Goal: Task Accomplishment & Management: Complete application form

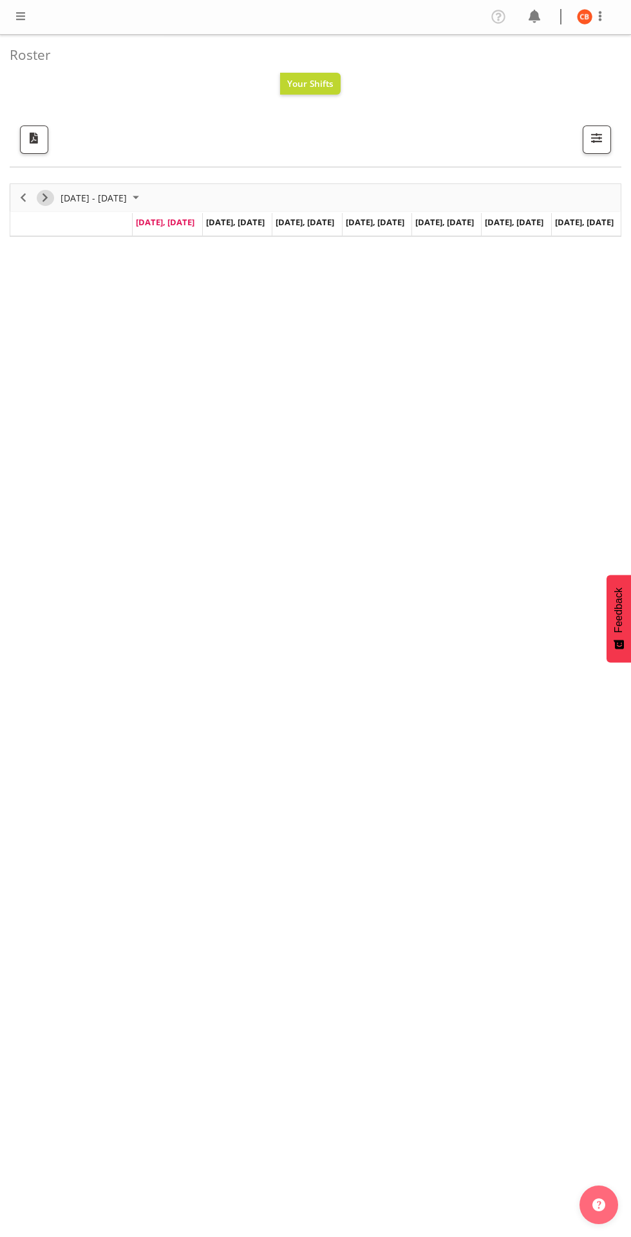
click at [46, 196] on span "Next" at bounding box center [44, 198] width 15 height 16
click at [23, 198] on span "Previous" at bounding box center [22, 198] width 15 height 16
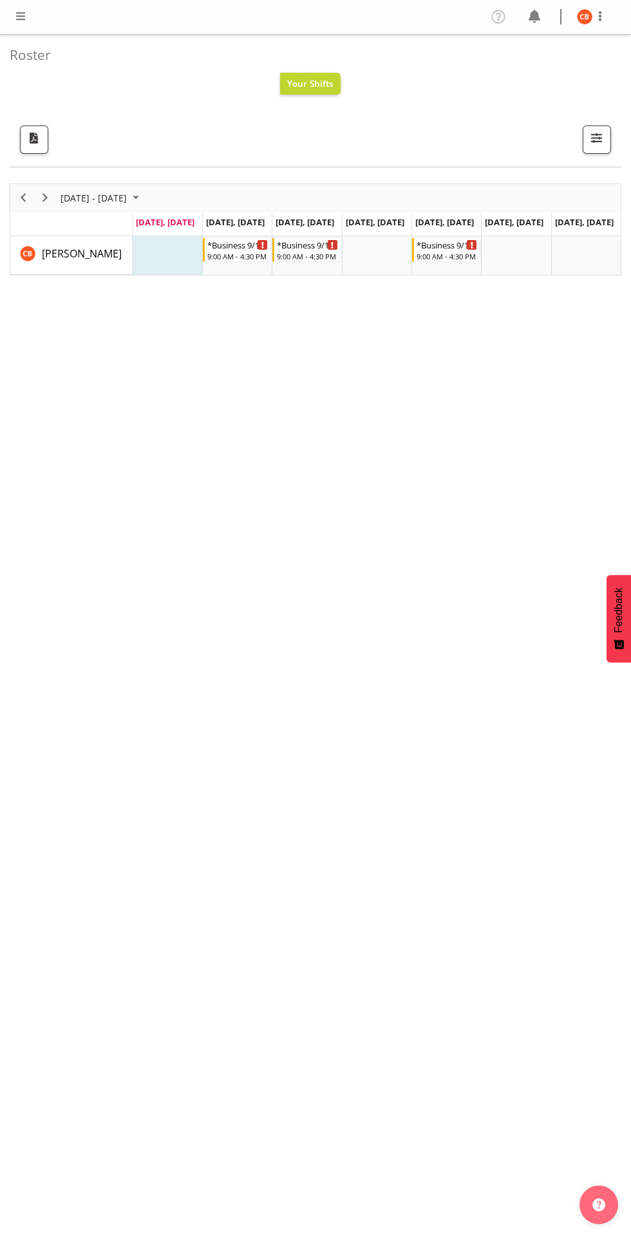
click at [17, 17] on span at bounding box center [20, 15] width 15 height 15
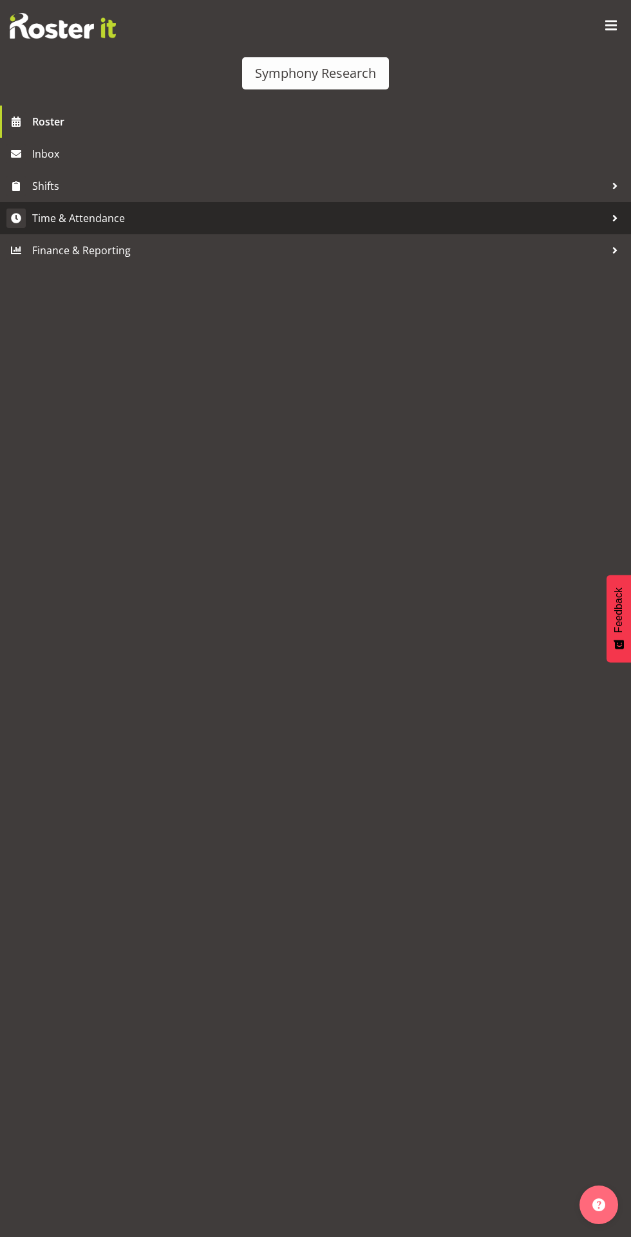
click at [47, 218] on span "Time & Attendance" at bounding box center [318, 218] width 573 height 19
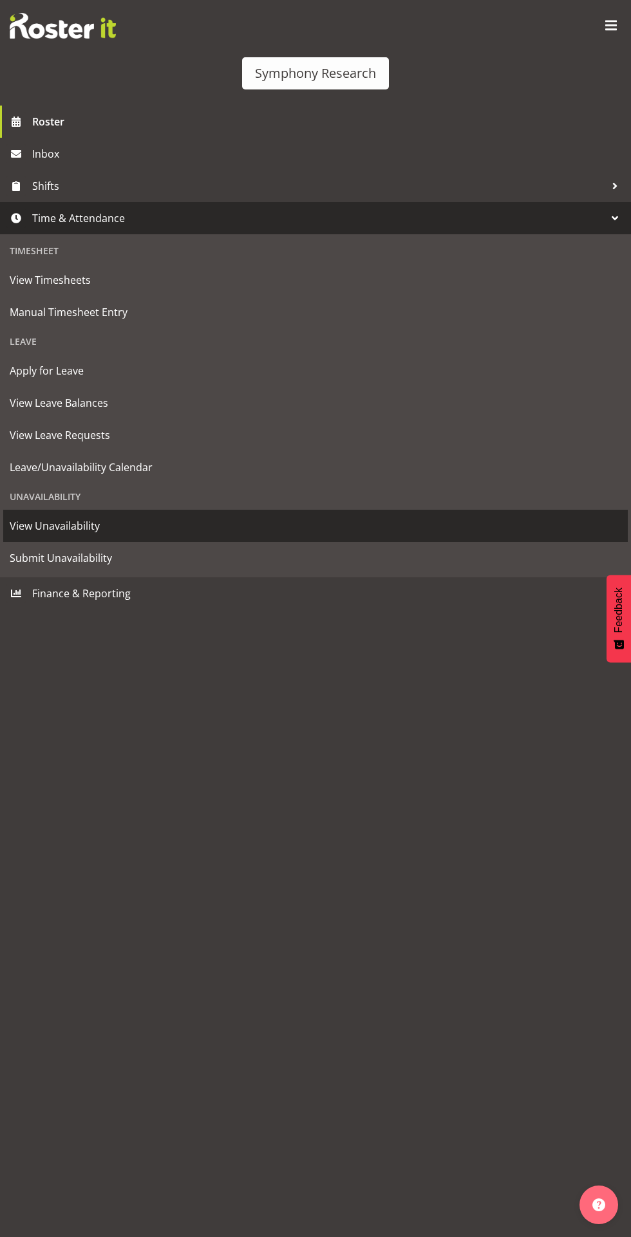
click at [38, 525] on span "View Unavailability" at bounding box center [315, 525] width 611 height 19
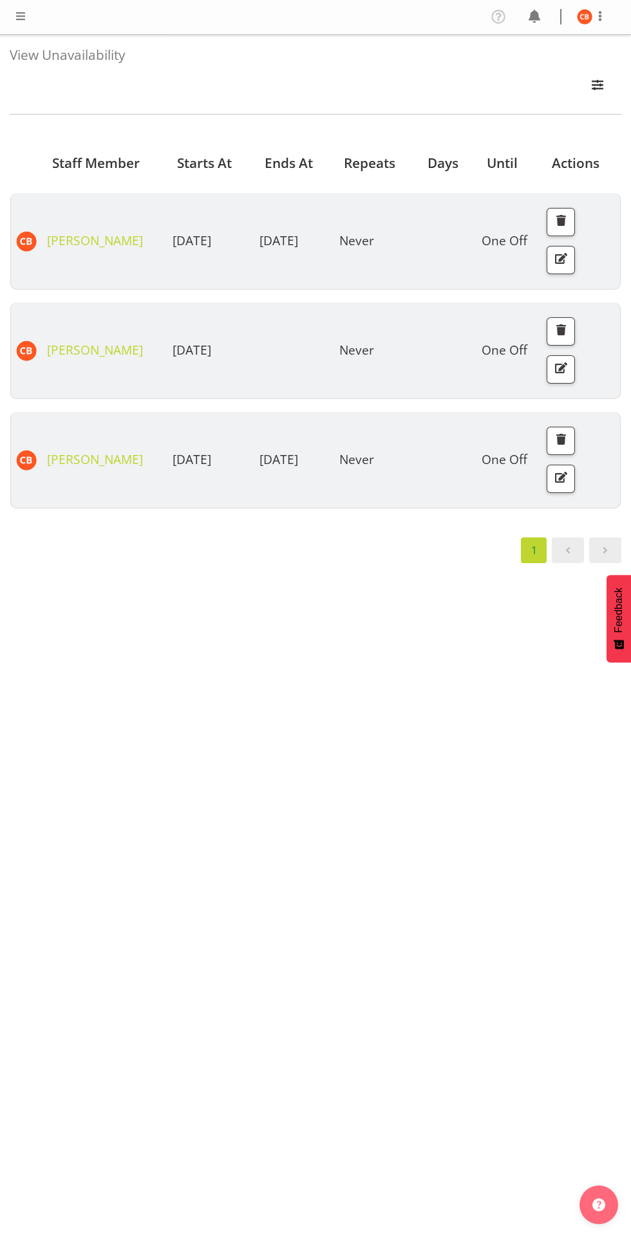
click at [17, 20] on span at bounding box center [20, 15] width 15 height 15
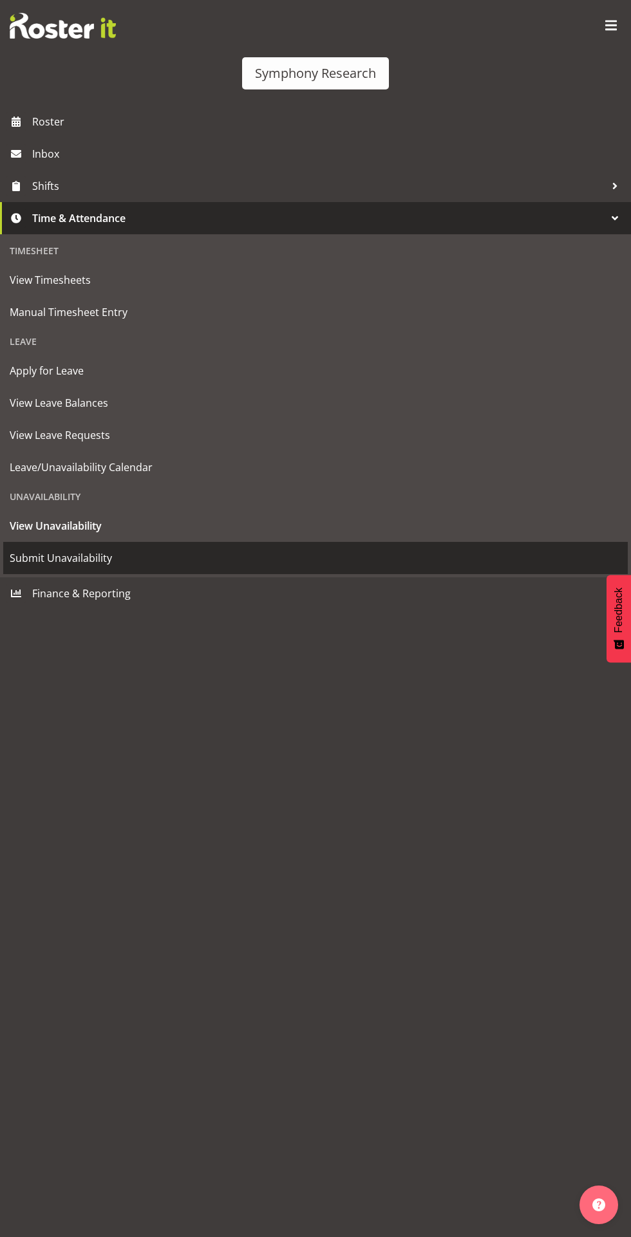
click at [38, 559] on span "Submit Unavailability" at bounding box center [315, 557] width 611 height 19
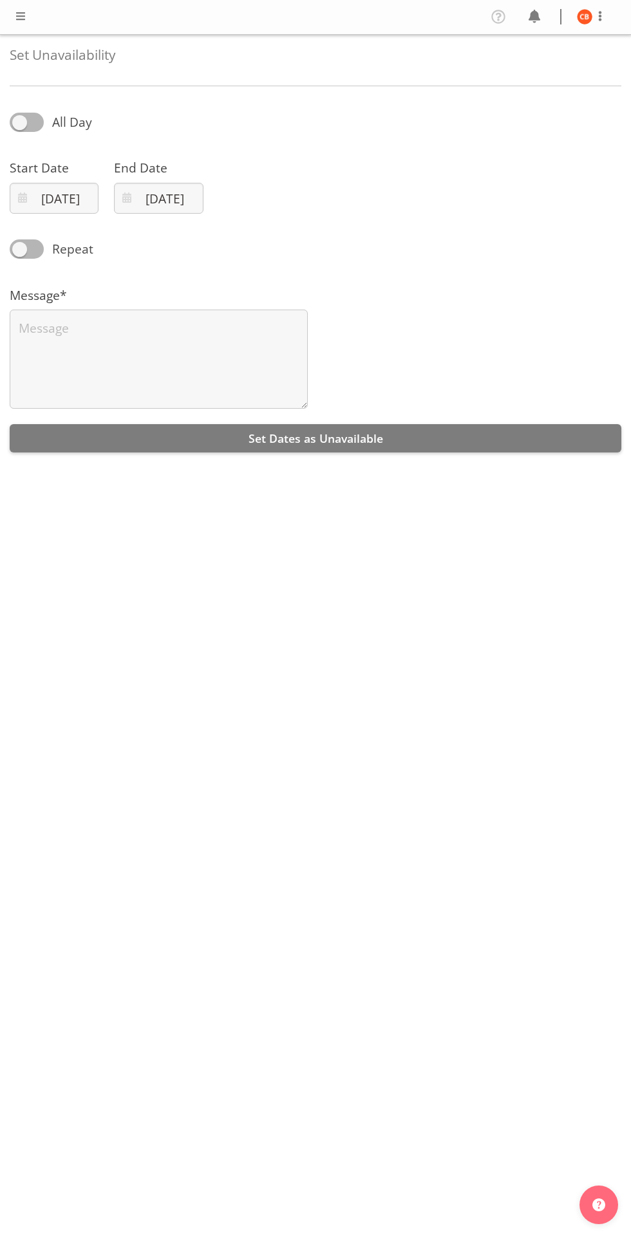
select select "8"
select select "2025"
click at [55, 203] on input "29/09/2025" at bounding box center [54, 198] width 89 height 31
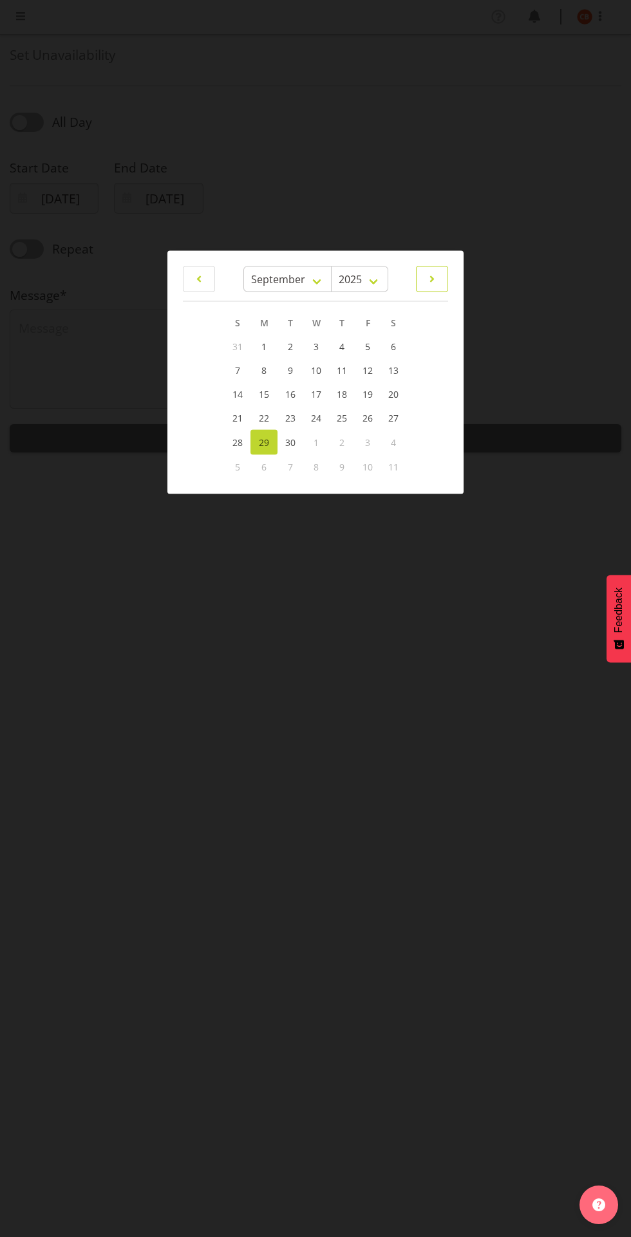
click at [431, 284] on span at bounding box center [431, 278] width 15 height 15
select select "9"
click at [291, 369] on span "7" at bounding box center [290, 371] width 5 height 12
type input "07/10/2025"
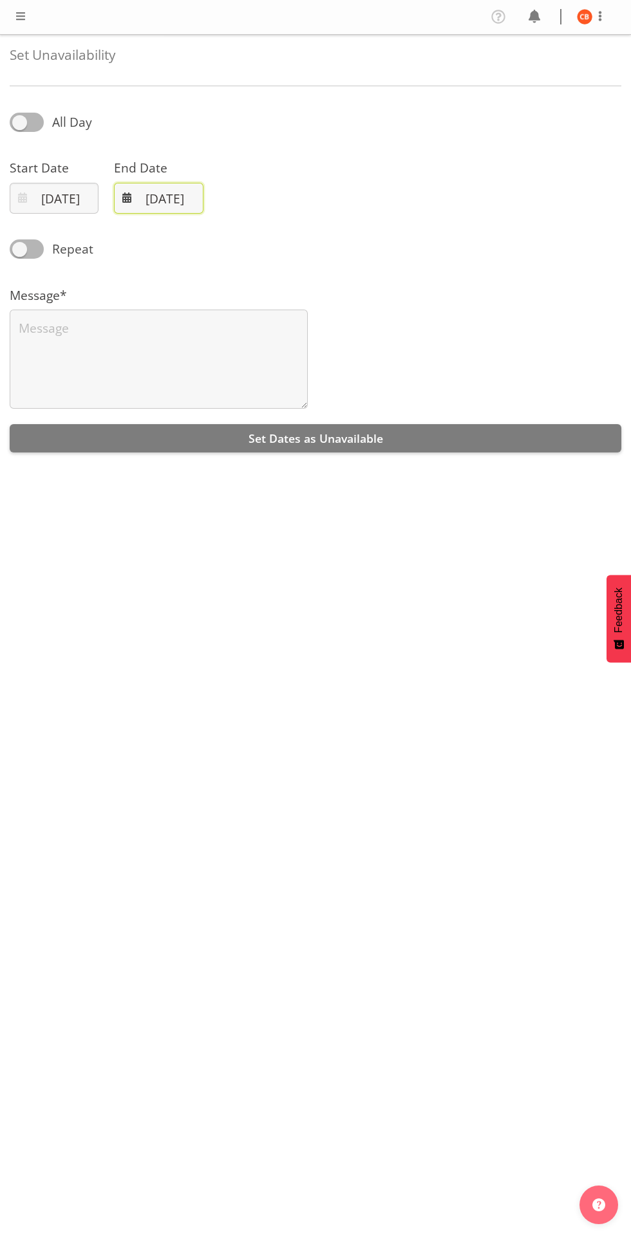
click at [167, 205] on input "29/09/2025" at bounding box center [158, 198] width 89 height 31
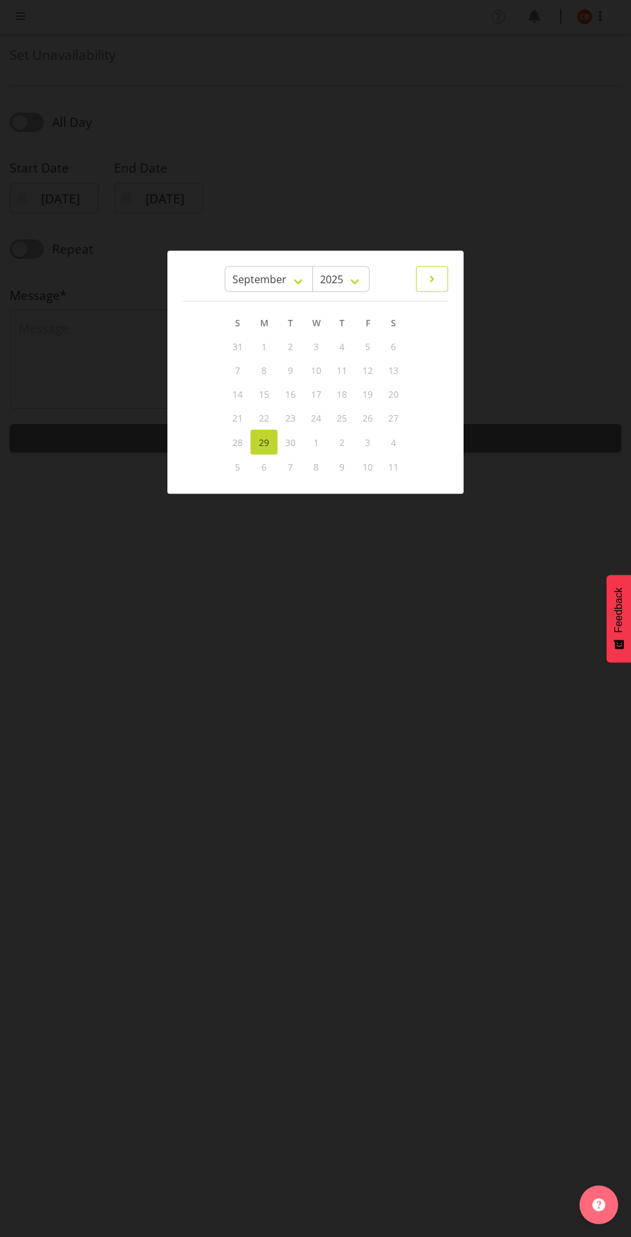
click at [429, 281] on span at bounding box center [431, 278] width 15 height 15
select select "9"
click at [342, 373] on span "9" at bounding box center [341, 371] width 5 height 12
type input "09/10/2025"
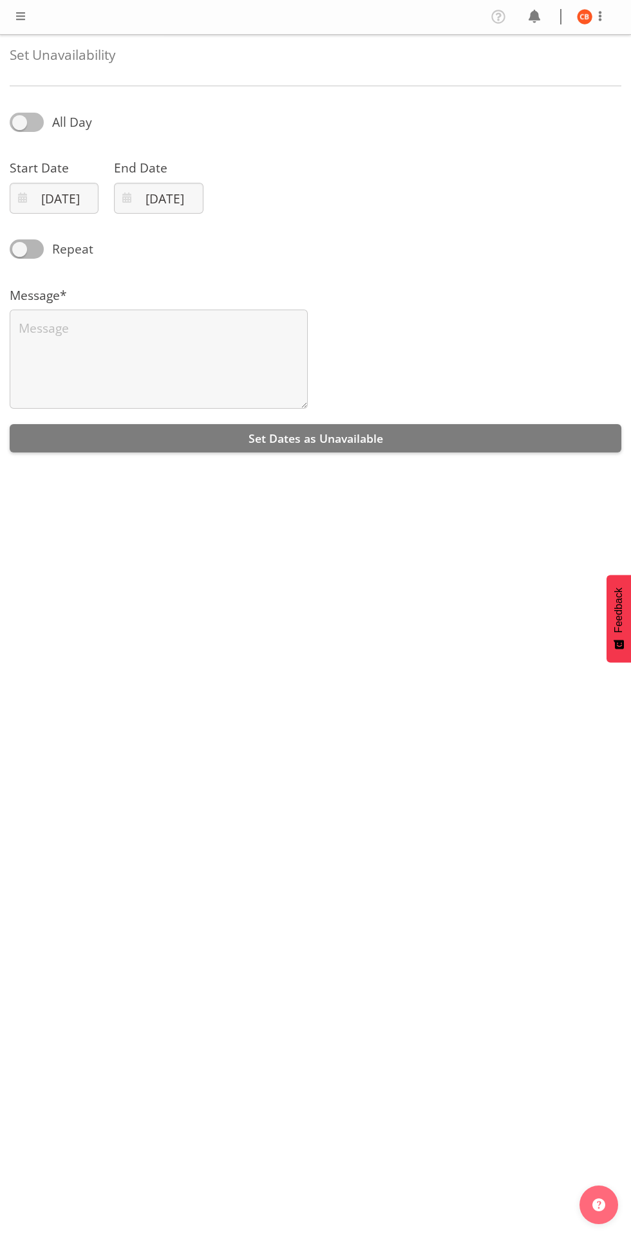
click at [32, 131] on span at bounding box center [27, 122] width 34 height 19
click at [18, 127] on input "All Day" at bounding box center [14, 122] width 8 height 8
checkbox input "true"
click at [258, 205] on input "20:59" at bounding box center [263, 198] width 89 height 31
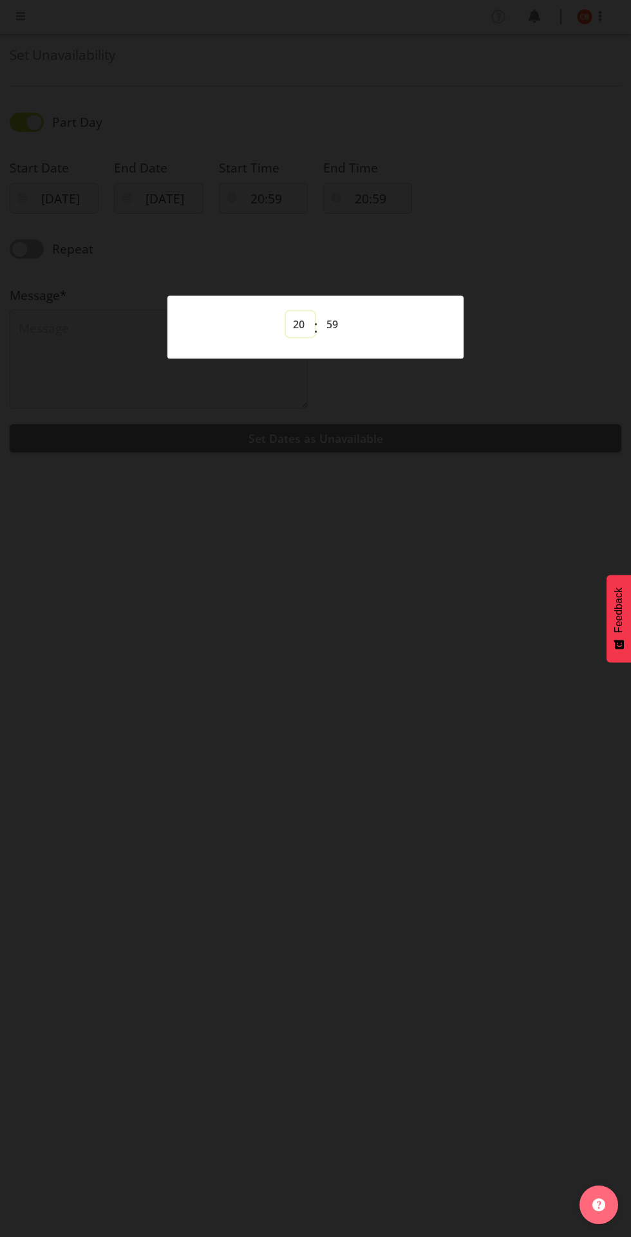
click at [290, 324] on select "00 01 02 03 04 05 06 07 08 09 10 11 12 13 14 15 16 17 18 19 20 21 22 23" at bounding box center [300, 324] width 29 height 26
select select "16"
click at [286, 311] on select "00 01 02 03 04 05 06 07 08 09 10 11 12 13 14 15 16 17 18 19 20 21 22 23" at bounding box center [300, 324] width 29 height 26
type input "16:59"
click at [333, 324] on select "00 01 02 03 04 05 06 07 08 09 10 11 12 13 14 15 16 17 18 19 20 21 22 23 24 25 2…" at bounding box center [333, 324] width 29 height 26
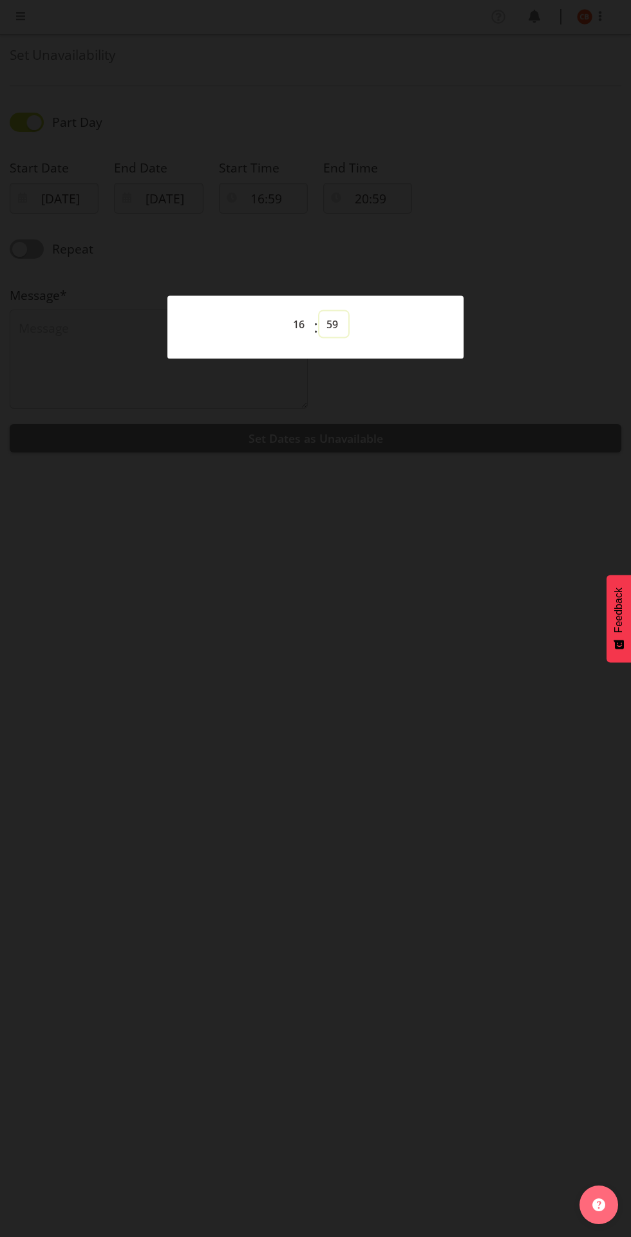
select select "45"
click at [319, 311] on select "00 01 02 03 04 05 06 07 08 09 10 11 12 13 14 15 16 17 18 19 20 21 22 23 24 25 2…" at bounding box center [333, 324] width 29 height 26
type input "16:45"
click at [489, 699] on div at bounding box center [315, 618] width 631 height 1237
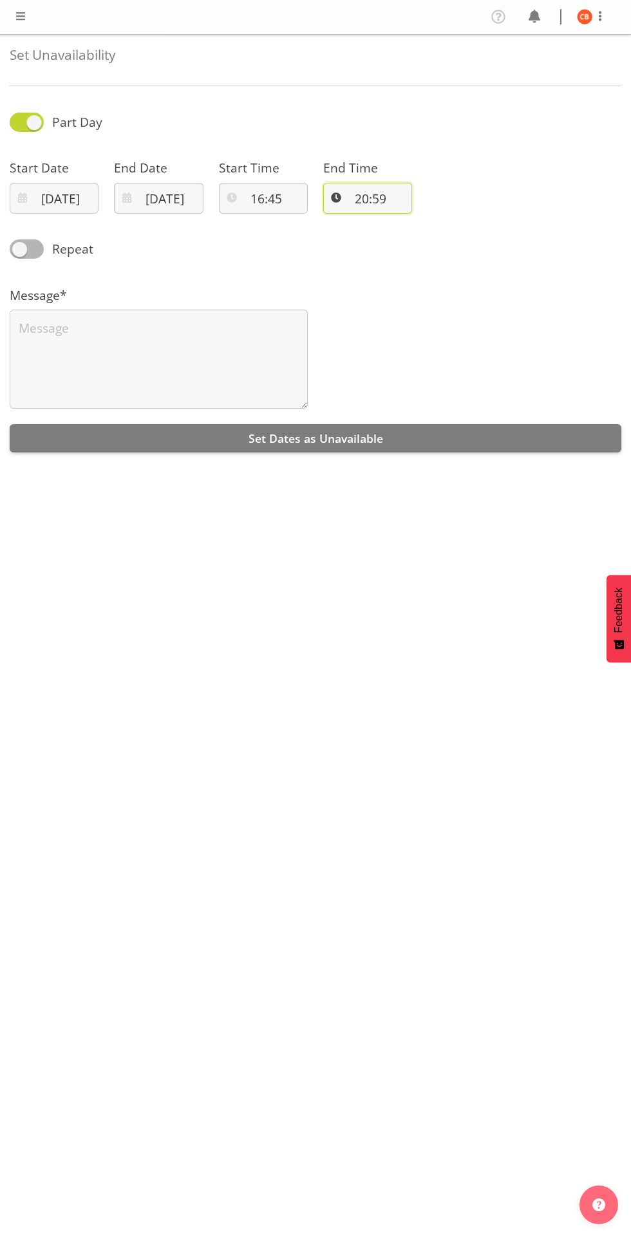
click at [367, 203] on input "20:59" at bounding box center [367, 198] width 89 height 31
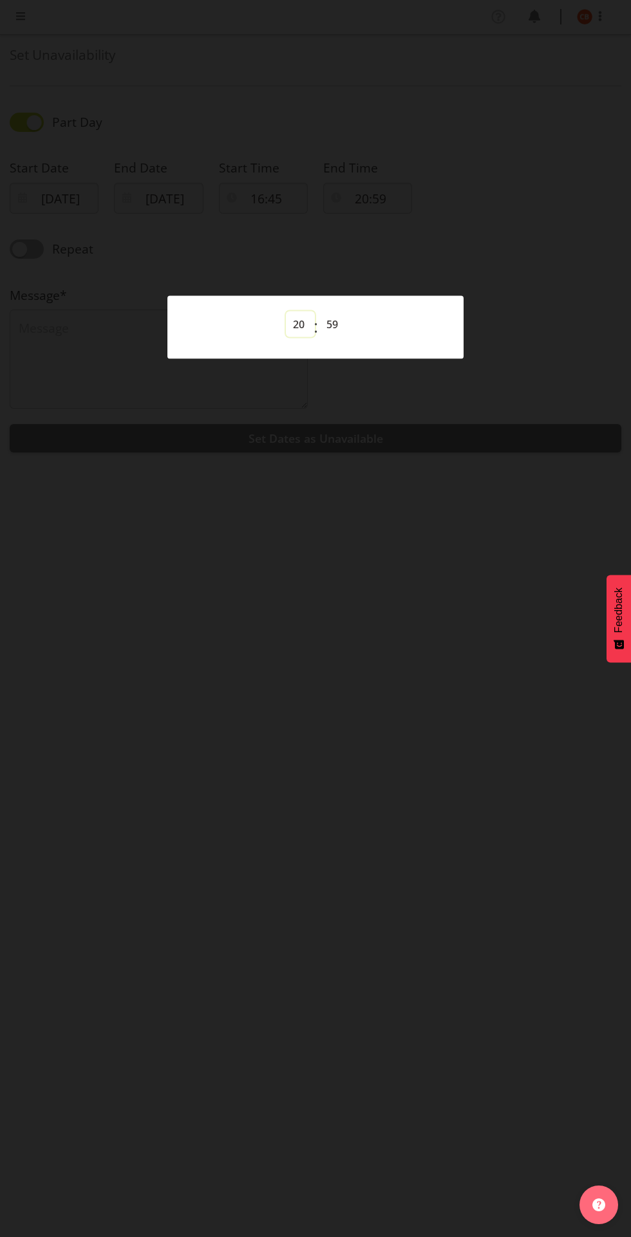
click at [300, 326] on select "00 01 02 03 04 05 06 07 08 09 10 11 12 13 14 15 16 17 18 19 20 21 22 23" at bounding box center [300, 324] width 29 height 26
select select "21"
click at [286, 311] on select "00 01 02 03 04 05 06 07 08 09 10 11 12 13 14 15 16 17 18 19 20 21 22 23" at bounding box center [300, 324] width 29 height 26
type input "21:59"
click at [333, 324] on select "00 01 02 03 04 05 06 07 08 09 10 11 12 13 14 15 16 17 18 19 20 21 22 23 24 25 2…" at bounding box center [333, 324] width 29 height 26
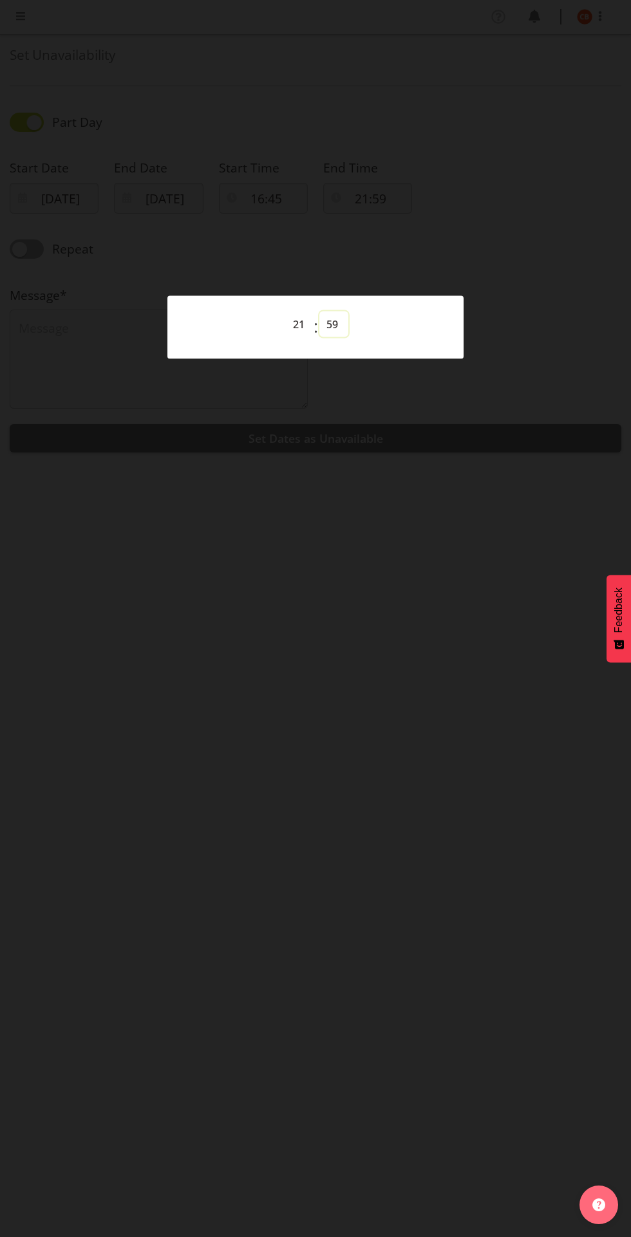
select select "0"
click at [319, 311] on select "00 01 02 03 04 05 06 07 08 09 10 11 12 13 14 15 16 17 18 19 20 21 22 23 24 25 2…" at bounding box center [333, 324] width 29 height 26
type input "21:00"
click at [507, 671] on div at bounding box center [315, 618] width 631 height 1237
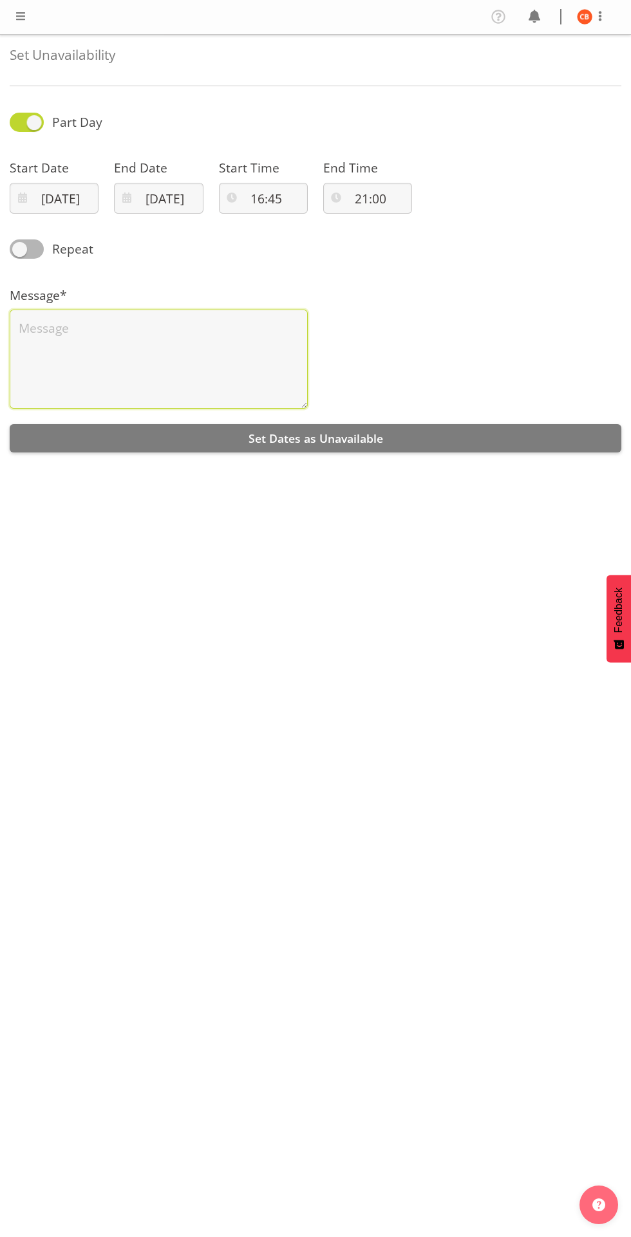
click at [123, 338] on textarea at bounding box center [159, 359] width 298 height 99
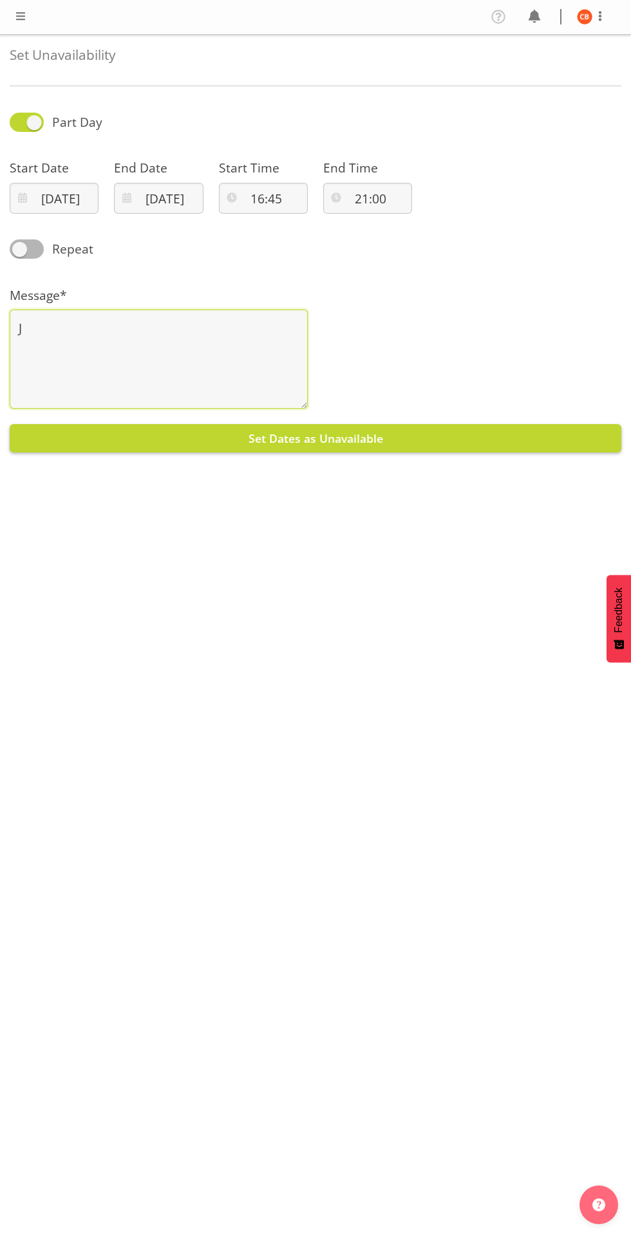
type textarea "J"
click at [537, 443] on button "Set Dates as Unavailable" at bounding box center [315, 438] width 611 height 28
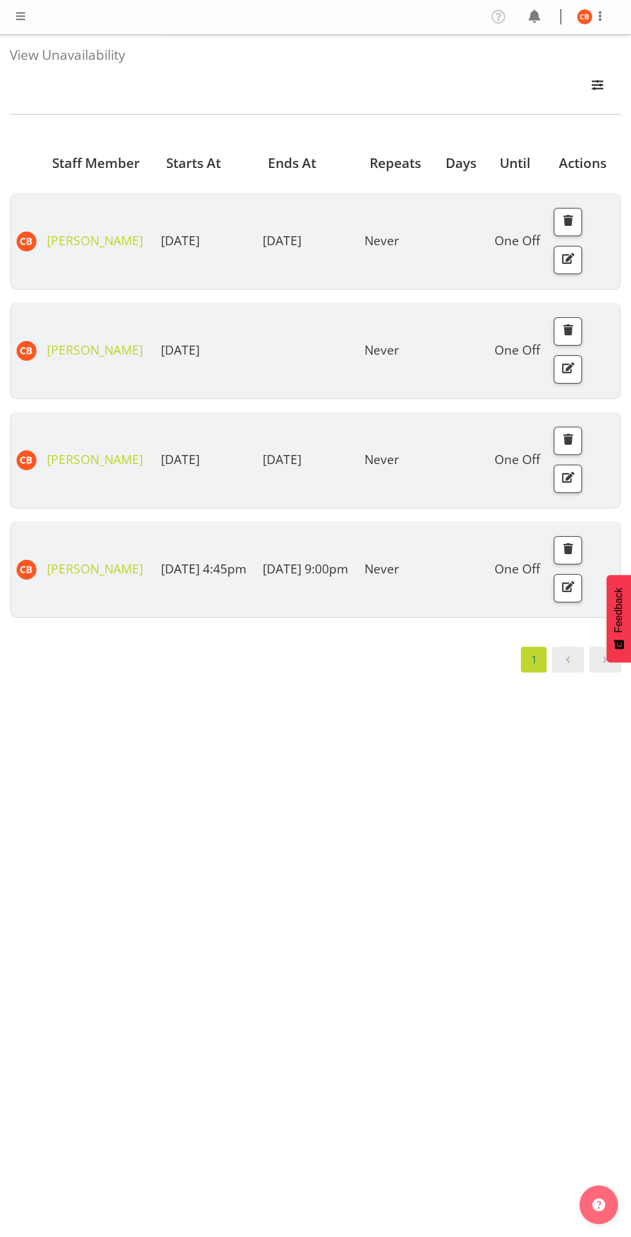
click at [19, 20] on span at bounding box center [20, 15] width 15 height 15
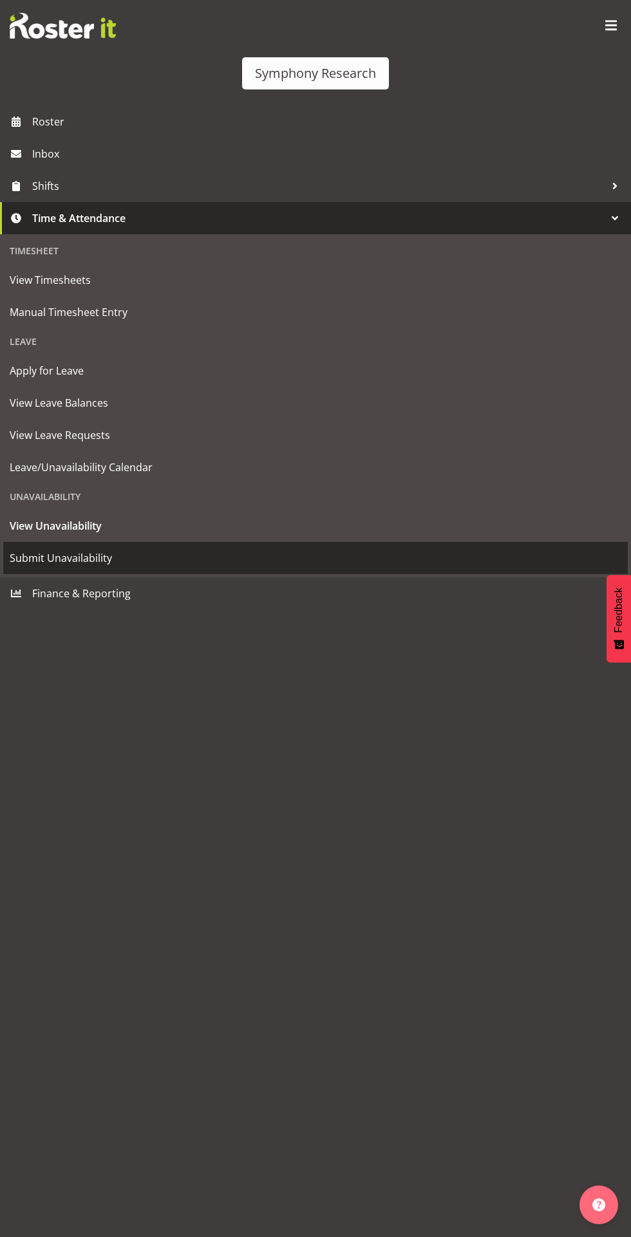
click at [41, 557] on span "Submit Unavailability" at bounding box center [315, 557] width 611 height 19
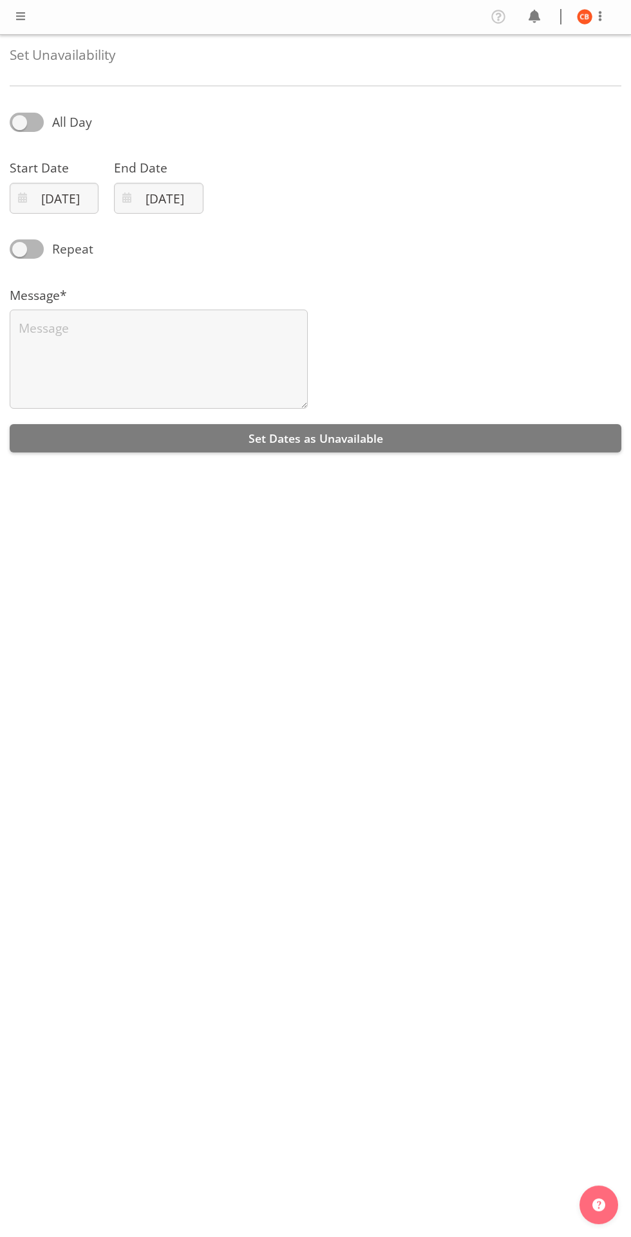
select select "8"
select select "2025"
click at [50, 196] on input "29/09/2025" at bounding box center [54, 198] width 89 height 31
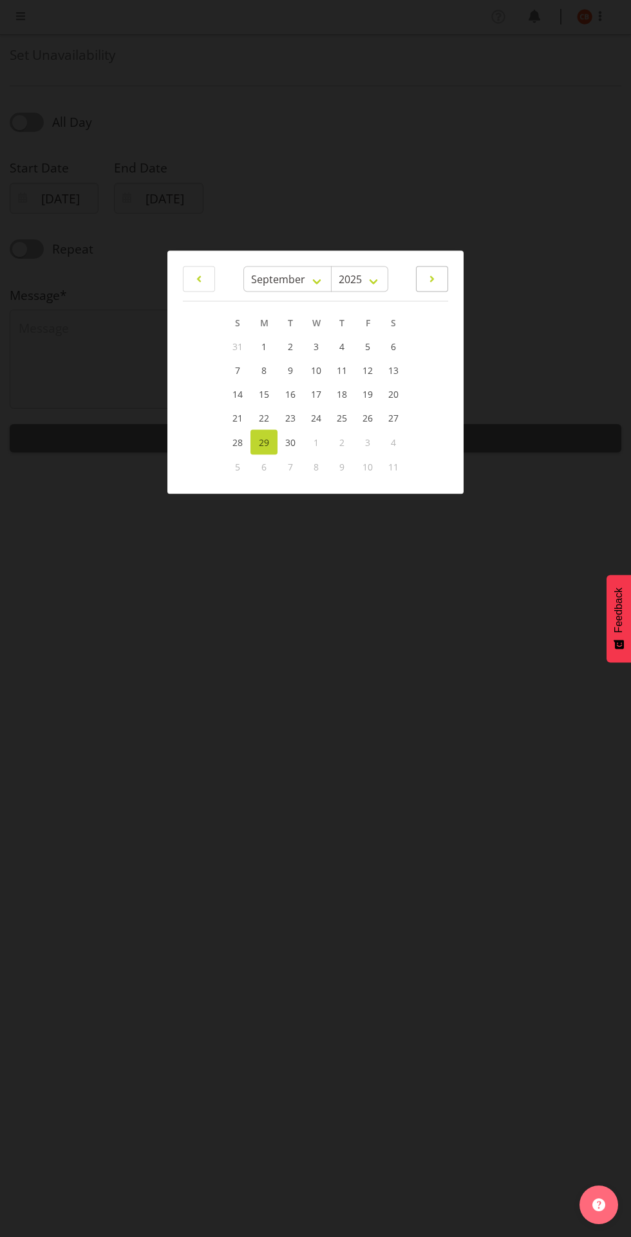
click at [434, 280] on span at bounding box center [431, 278] width 15 height 15
select select "9"
click at [363, 373] on span "10" at bounding box center [367, 371] width 10 height 12
type input "10/10/2025"
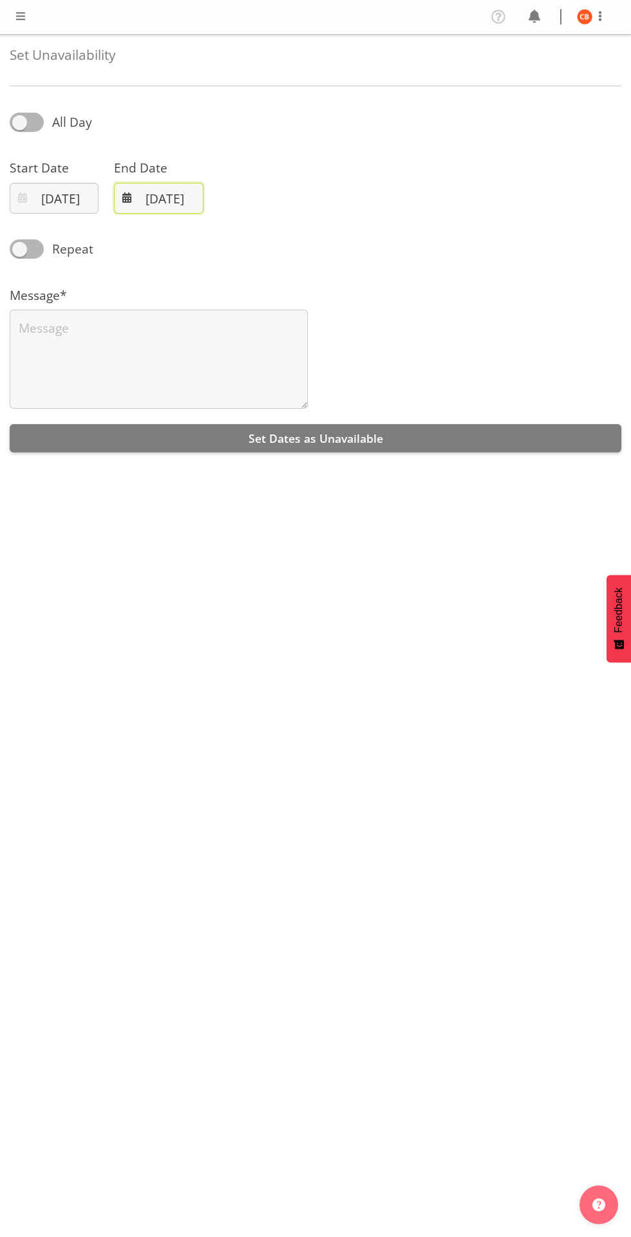
click at [156, 187] on input "29/09/2025" at bounding box center [158, 198] width 89 height 31
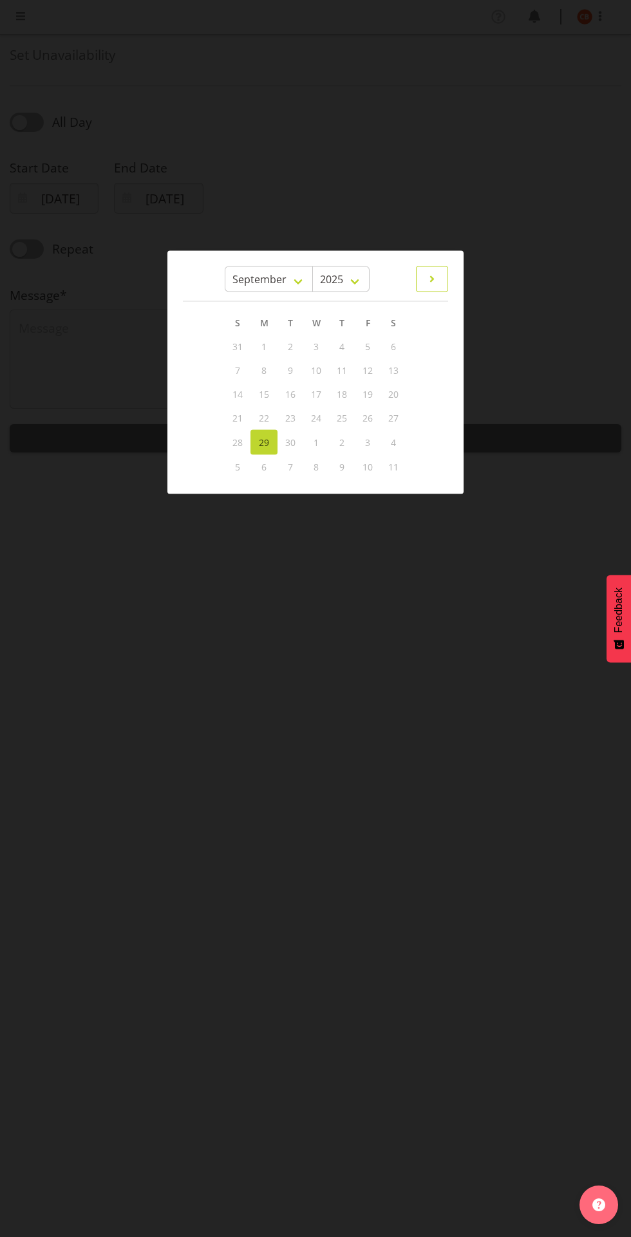
click at [438, 284] on span at bounding box center [431, 278] width 15 height 15
select select "9"
click at [263, 395] on span "13" at bounding box center [264, 395] width 10 height 12
type input "13/10/2025"
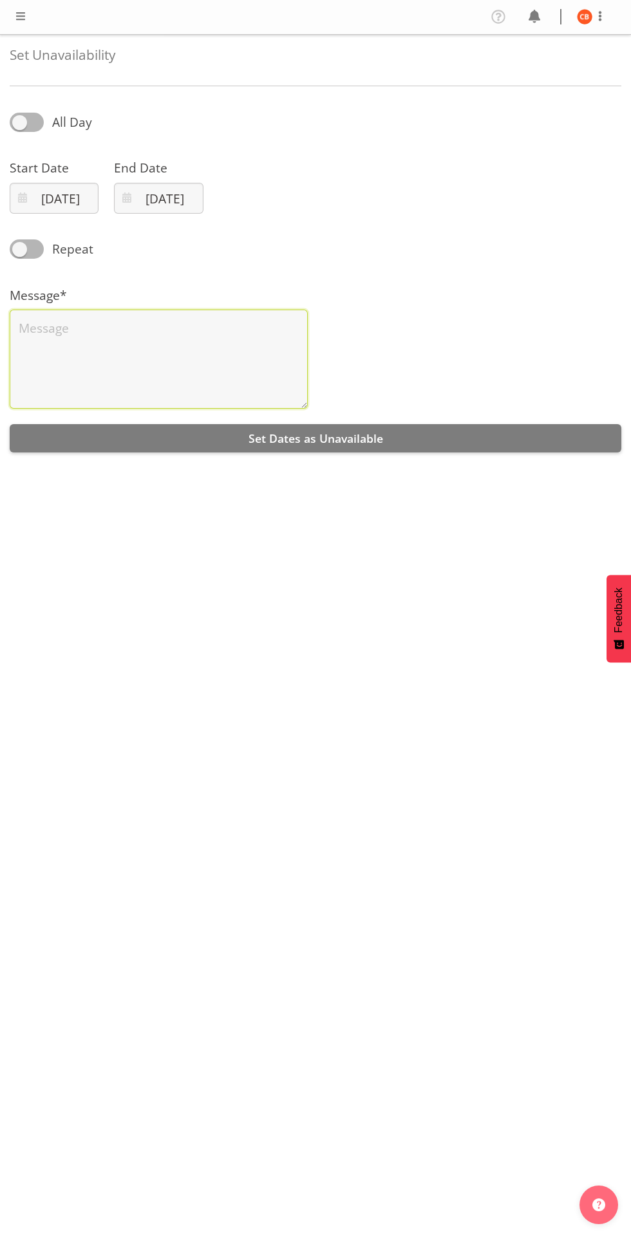
click at [113, 363] on textarea at bounding box center [159, 359] width 298 height 99
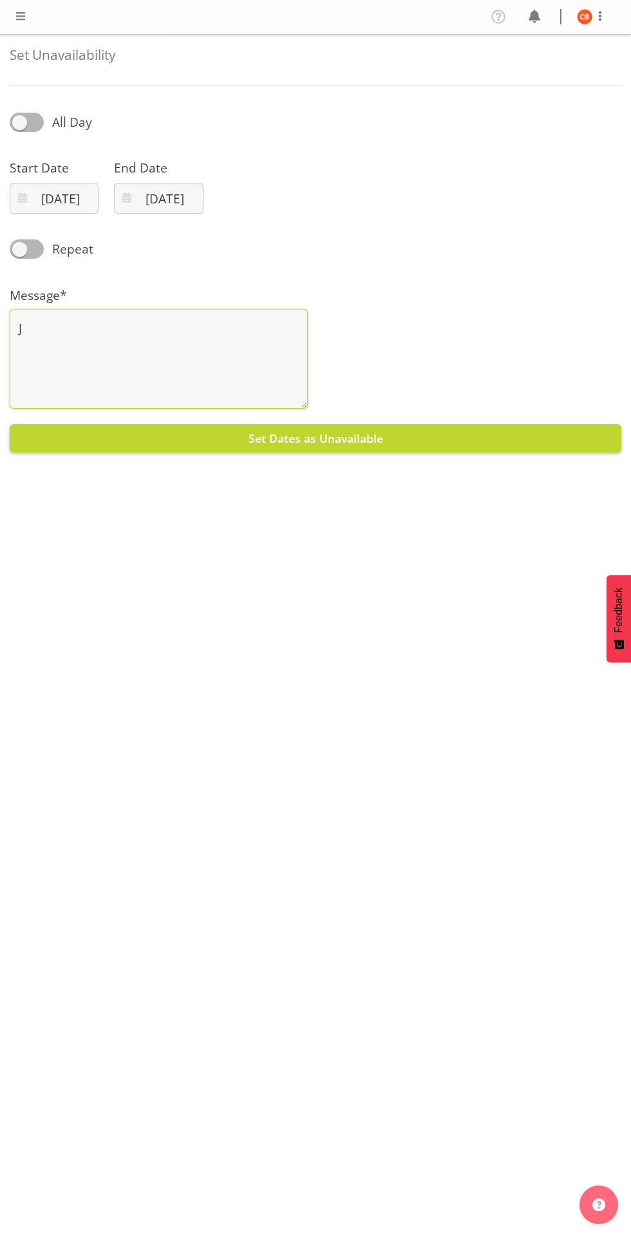
type textarea "J"
click at [124, 442] on button "Set Dates as Unavailable" at bounding box center [315, 438] width 611 height 28
